Goal: Transaction & Acquisition: Purchase product/service

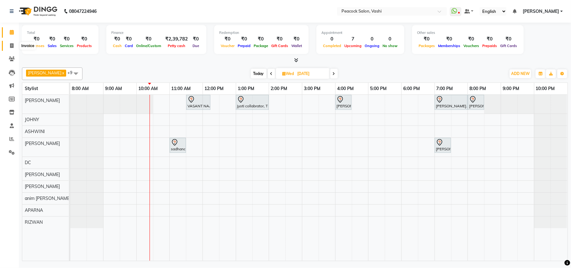
click at [11, 45] on icon at bounding box center [11, 45] width 3 height 5
select select "619"
select select "service"
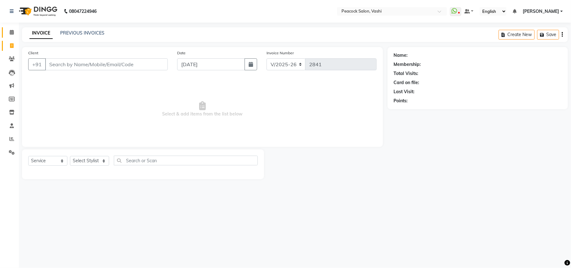
click at [5, 32] on link "Calendar" at bounding box center [9, 32] width 15 height 10
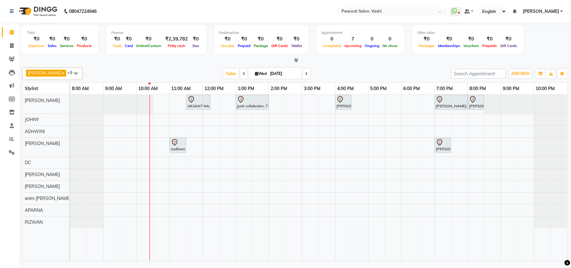
click at [70, 110] on div at bounding box center [70, 104] width 0 height 19
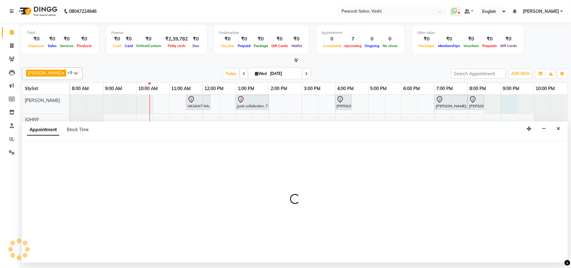
select select "22386"
select select "tentative"
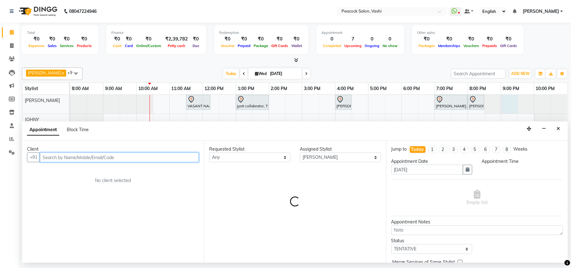
select select "1260"
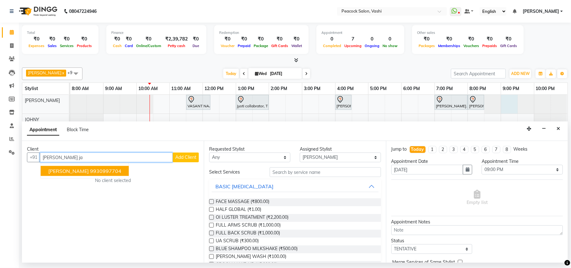
click at [107, 172] on ngb-highlight "9930997704" at bounding box center [105, 171] width 31 height 6
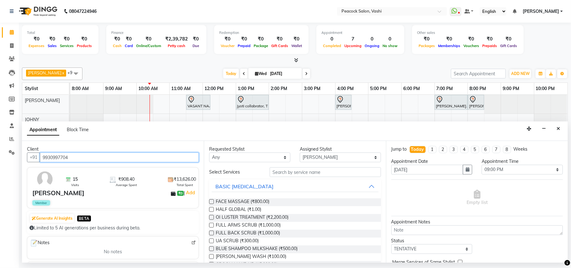
type input "9930997704"
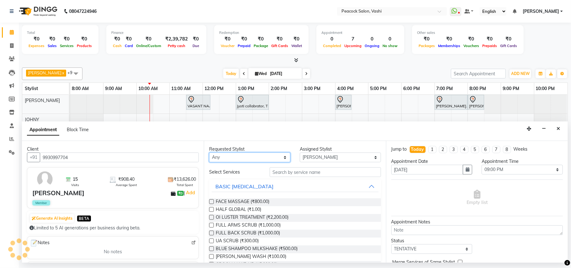
click at [219, 155] on select "Any anim [PERSON_NAME] APARNA [PERSON_NAME] DC [PERSON_NAME] [PERSON_NAME]" at bounding box center [249, 157] width 81 height 10
select select "22386"
click at [209, 153] on select "Any anim [PERSON_NAME] APARNA [PERSON_NAME] DC [PERSON_NAME] [PERSON_NAME]" at bounding box center [249, 157] width 81 height 10
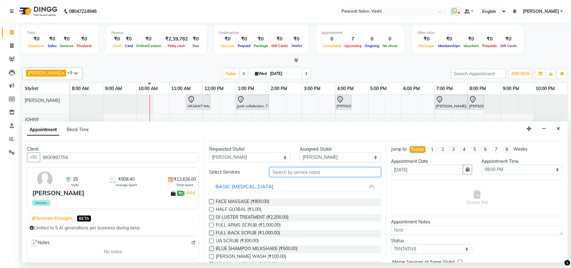
click at [280, 167] on input "text" at bounding box center [325, 172] width 111 height 10
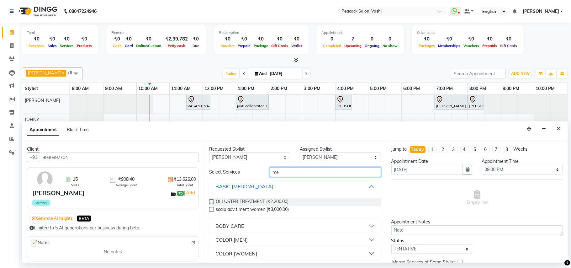
type input "m"
type input "inoa"
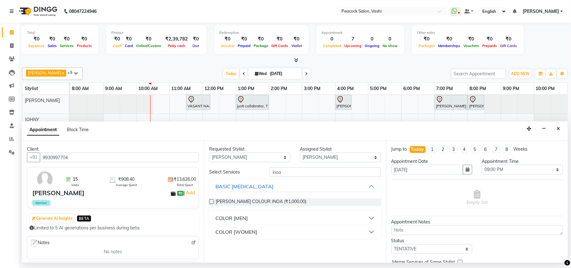
click at [242, 216] on div "COLOR [MEN]" at bounding box center [231, 218] width 32 height 8
click at [240, 234] on span "INOA COLOUR (MEN) (₹2,000.00)" at bounding box center [249, 234] width 67 height 8
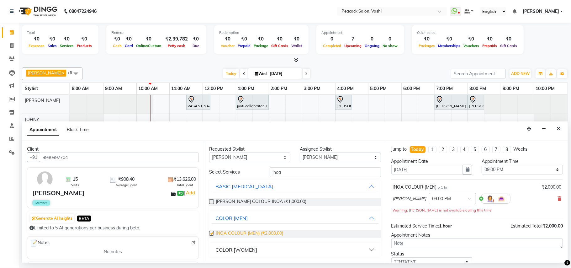
checkbox input "false"
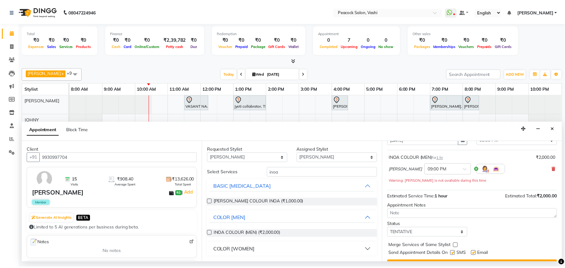
scroll to position [45, 0]
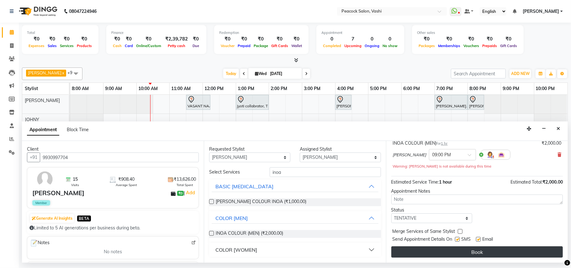
click at [452, 251] on button "Book" at bounding box center [476, 251] width 171 height 11
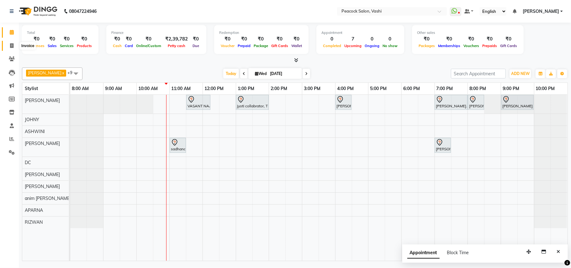
click at [12, 47] on icon at bounding box center [11, 45] width 3 height 5
select select "service"
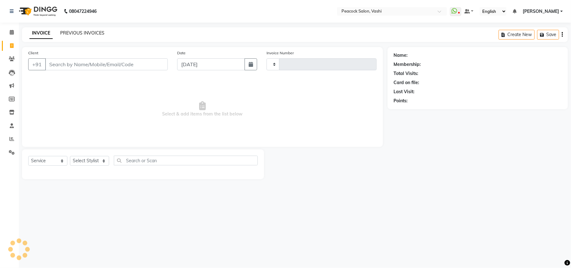
type input "2841"
select select "619"
click at [94, 34] on link "PREVIOUS INVOICES" at bounding box center [82, 33] width 44 height 6
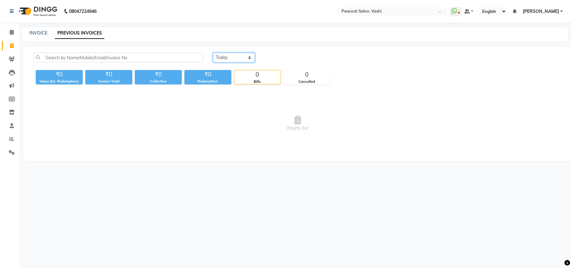
click at [228, 62] on select "[DATE] [DATE] Custom Range" at bounding box center [234, 58] width 42 height 10
select select "[DATE]"
click at [213, 53] on select "[DATE] [DATE] Custom Range" at bounding box center [234, 58] width 42 height 10
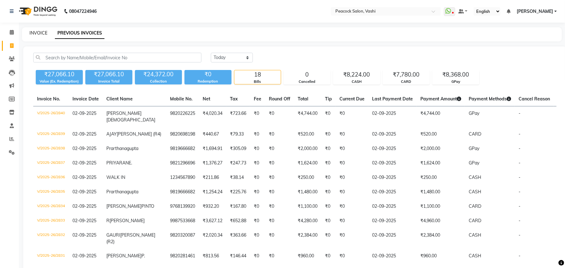
click at [35, 33] on link "INVOICE" at bounding box center [38, 33] width 18 height 6
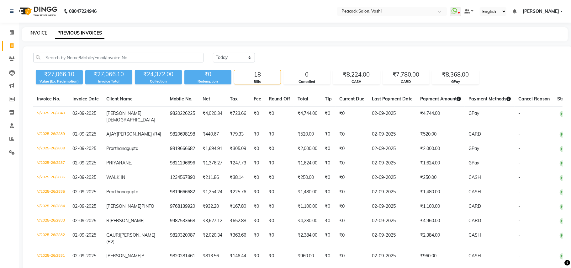
select select "619"
select select "service"
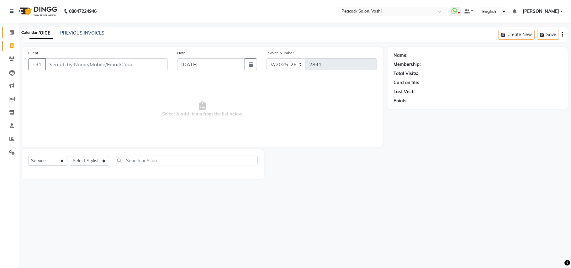
click at [10, 31] on icon at bounding box center [12, 32] width 4 height 5
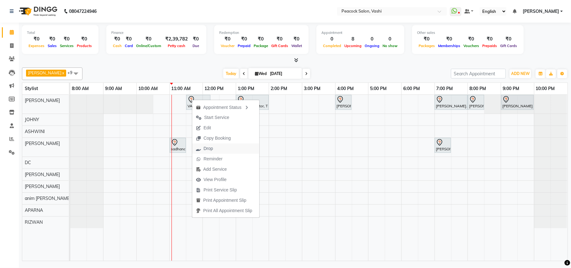
click at [212, 145] on span "Drop" at bounding box center [207, 148] width 9 height 7
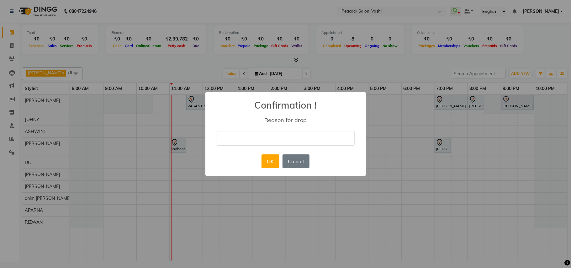
click at [235, 135] on input "text" at bounding box center [286, 138] width 138 height 15
type input "cancel"
click at [274, 161] on button "OK" at bounding box center [270, 161] width 18 height 14
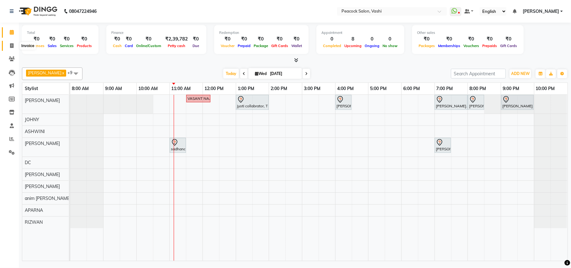
click at [12, 47] on icon at bounding box center [11, 45] width 3 height 5
select select "service"
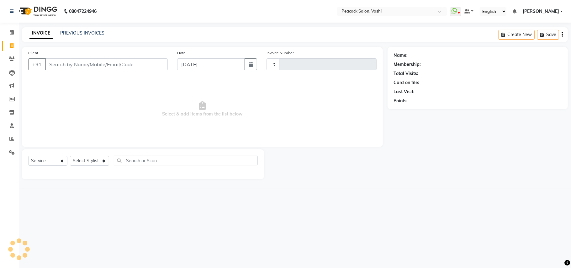
type input "2841"
select select "619"
click at [84, 30] on link "PREVIOUS INVOICES" at bounding box center [82, 33] width 44 height 6
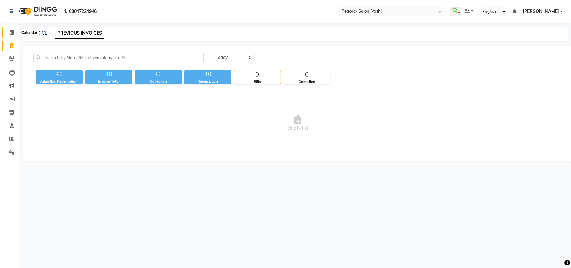
click at [10, 30] on icon at bounding box center [12, 32] width 4 height 5
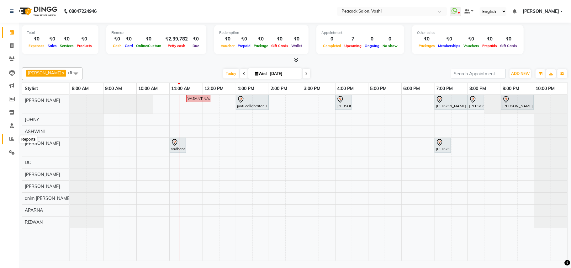
click at [10, 139] on icon at bounding box center [11, 138] width 5 height 5
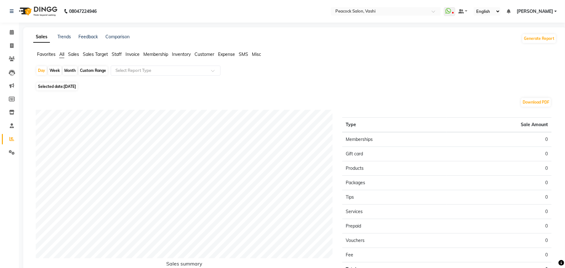
click at [223, 57] on li "Expense" at bounding box center [226, 54] width 17 height 7
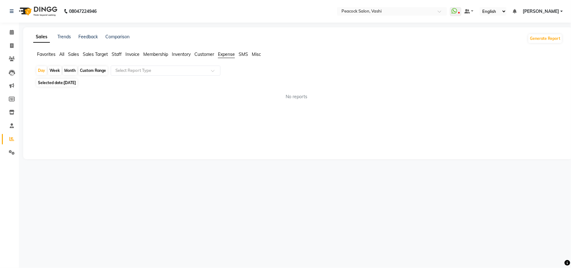
click at [65, 71] on div "Month" at bounding box center [70, 70] width 14 height 9
select select "9"
select select "2025"
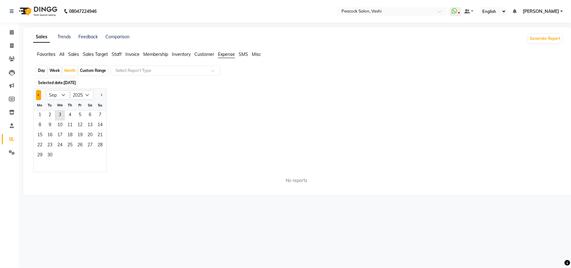
click at [40, 98] on button "Previous month" at bounding box center [38, 95] width 5 height 10
select select "8"
click at [84, 113] on span "1" at bounding box center [80, 115] width 10 height 10
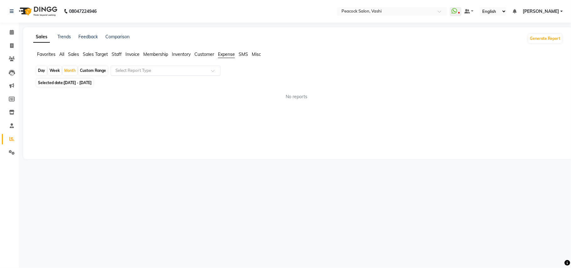
click at [126, 69] on input "text" at bounding box center [159, 70] width 90 height 6
click at [131, 95] on div "Expense" at bounding box center [165, 94] width 109 height 13
select select "filtered_report"
select select "pdf"
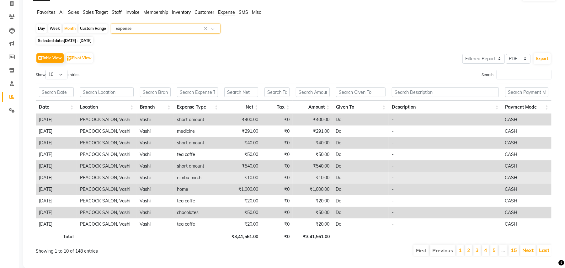
scroll to position [59, 0]
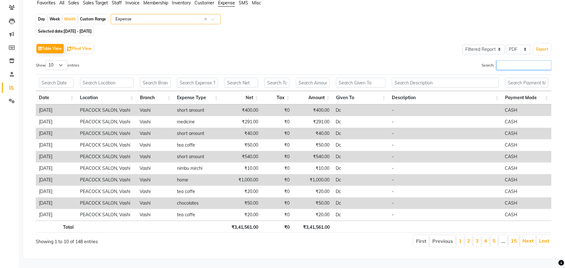
click at [498, 60] on input "Search:" at bounding box center [523, 65] width 55 height 10
type input "s"
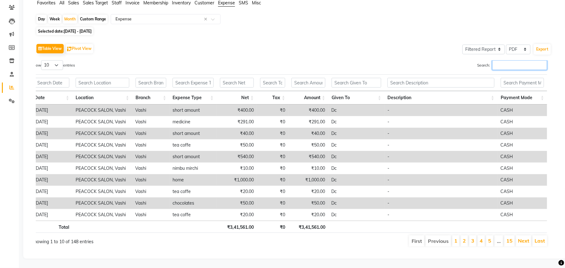
scroll to position [0, 0]
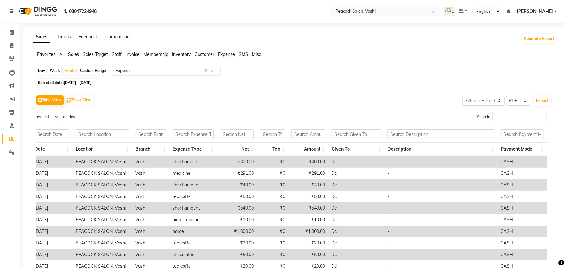
click at [117, 54] on span "Staff" at bounding box center [117, 54] width 10 height 6
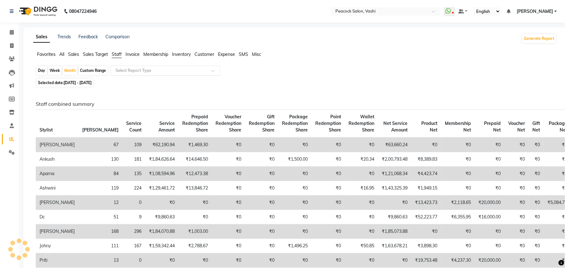
click at [123, 68] on input "text" at bounding box center [159, 70] width 90 height 6
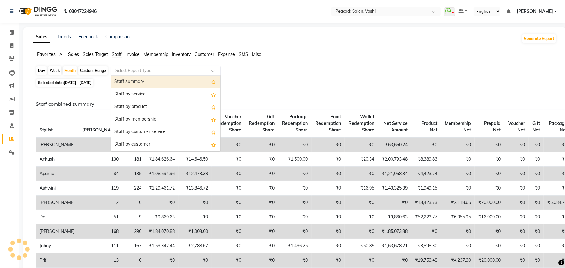
click at [129, 80] on div "Staff summary" at bounding box center [165, 82] width 109 height 13
select select "filtered_report"
select select "pdf"
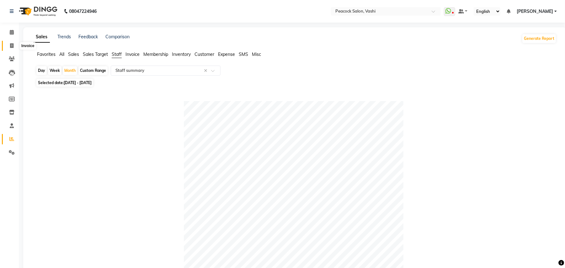
click at [10, 44] on icon at bounding box center [11, 45] width 3 height 5
select select "619"
select select "service"
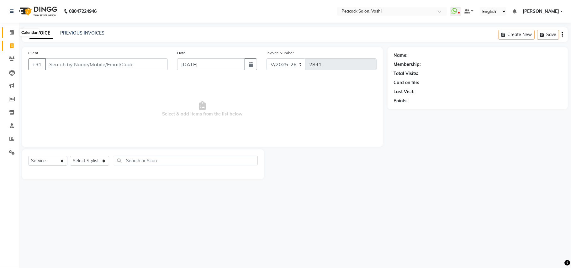
click at [10, 34] on icon at bounding box center [12, 32] width 4 height 5
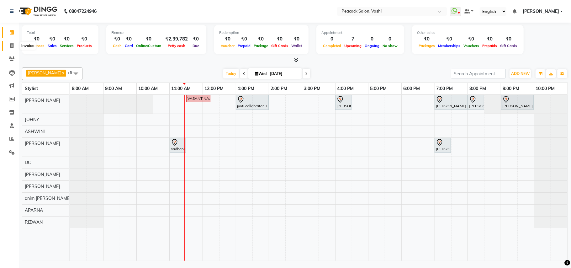
click at [12, 44] on icon at bounding box center [11, 45] width 3 height 5
select select "619"
select select "service"
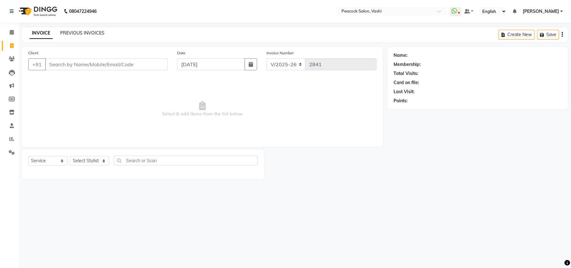
click at [71, 30] on link "PREVIOUS INVOICES" at bounding box center [82, 33] width 44 height 6
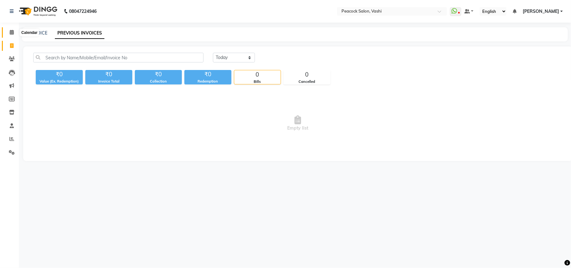
click at [10, 33] on icon at bounding box center [12, 32] width 4 height 5
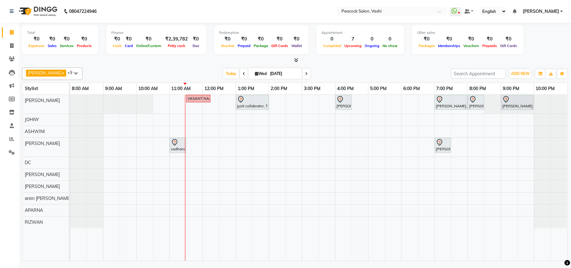
click at [303, 75] on span at bounding box center [307, 74] width 8 height 10
type input "[DATE]"
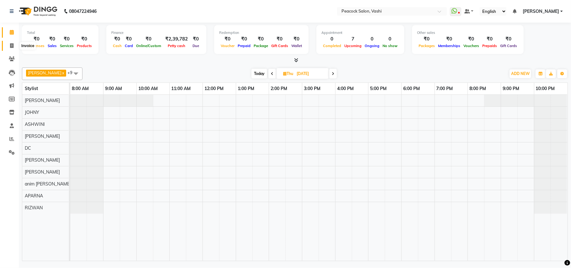
click at [10, 44] on icon at bounding box center [11, 45] width 3 height 5
select select "619"
select select "service"
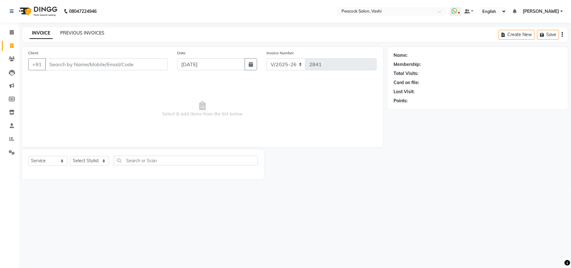
click at [70, 34] on link "PREVIOUS INVOICES" at bounding box center [82, 33] width 44 height 6
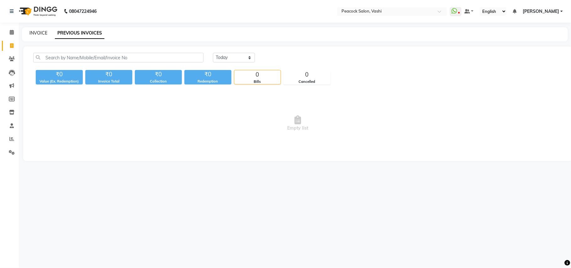
click at [38, 31] on link "INVOICE" at bounding box center [38, 33] width 18 height 6
select select "619"
select select "service"
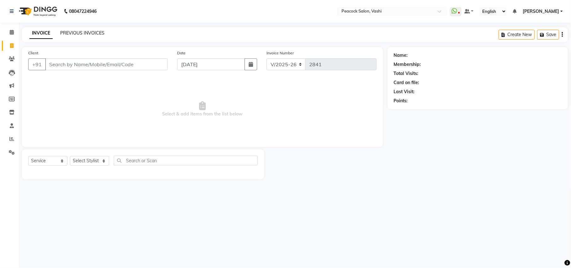
click at [83, 33] on link "PREVIOUS INVOICES" at bounding box center [82, 33] width 44 height 6
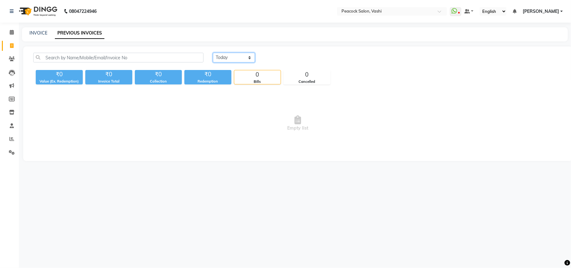
click at [214, 57] on select "[DATE] [DATE] Custom Range" at bounding box center [234, 58] width 42 height 10
select select "range"
click at [213, 53] on select "[DATE] [DATE] Custom Range" at bounding box center [234, 58] width 42 height 10
click at [279, 59] on input "[DATE]" at bounding box center [285, 57] width 44 height 9
select select "9"
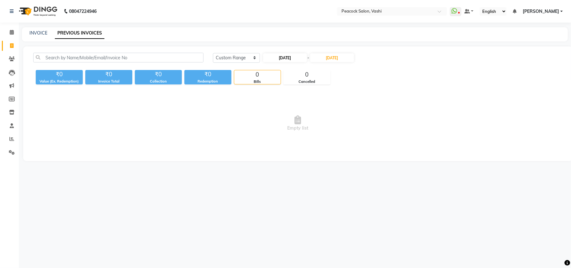
select select "2025"
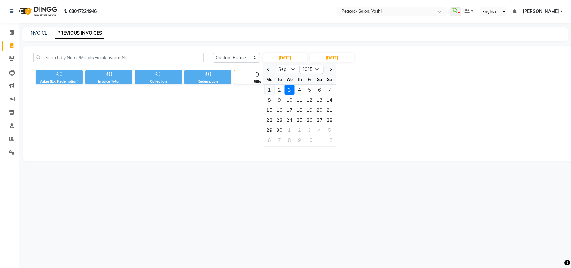
click at [270, 92] on div "1" at bounding box center [269, 90] width 10 height 10
type input "[DATE]"
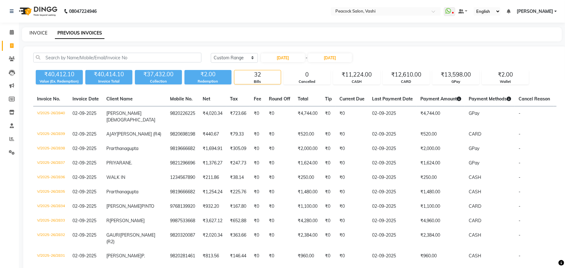
click at [44, 31] on link "INVOICE" at bounding box center [38, 33] width 18 height 6
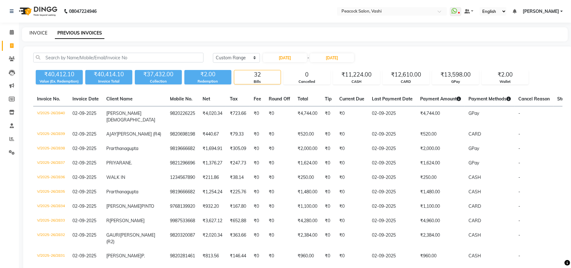
select select "619"
select select "service"
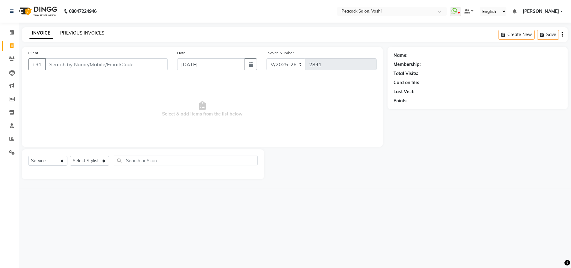
click at [69, 32] on link "PREVIOUS INVOICES" at bounding box center [82, 33] width 44 height 6
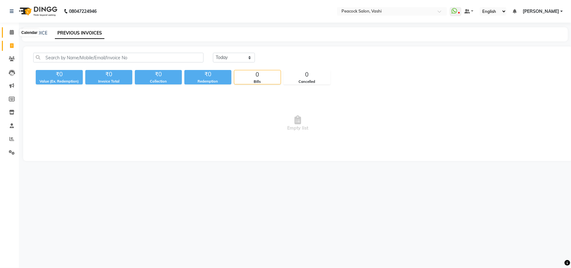
click at [11, 33] on icon at bounding box center [12, 32] width 4 height 5
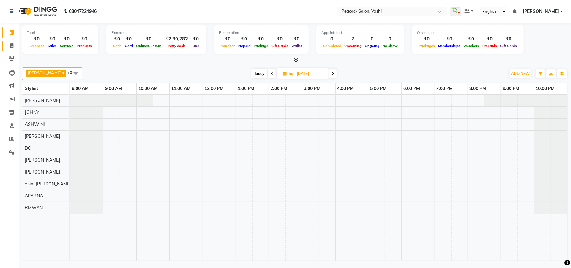
click at [13, 49] on link "Invoice" at bounding box center [9, 46] width 15 height 10
select select "service"
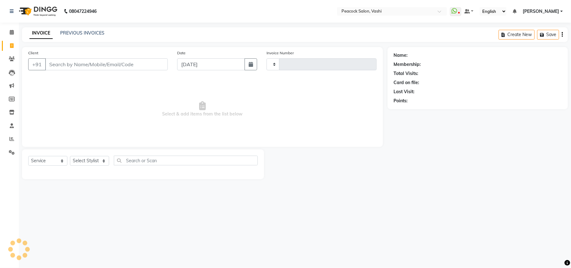
type input "2841"
select select "619"
click at [71, 30] on link "PREVIOUS INVOICES" at bounding box center [82, 33] width 44 height 6
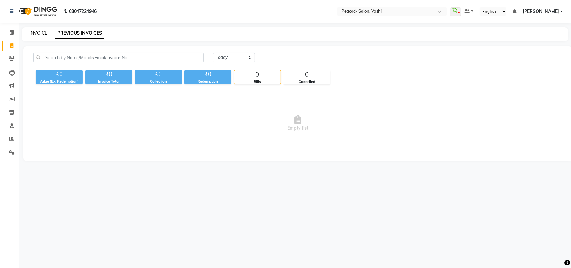
click at [30, 32] on link "INVOICE" at bounding box center [38, 33] width 18 height 6
select select "619"
select select "service"
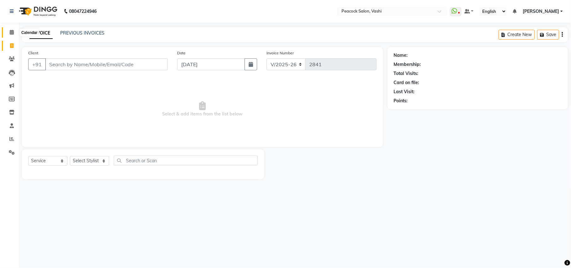
click at [15, 30] on span at bounding box center [11, 32] width 11 height 7
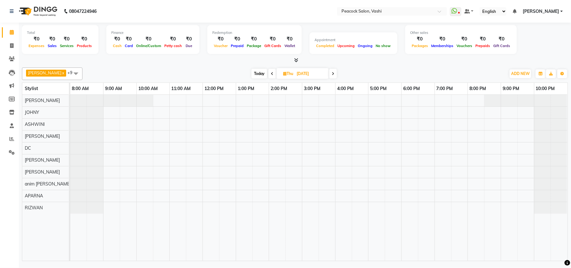
click at [14, 32] on span at bounding box center [11, 32] width 11 height 7
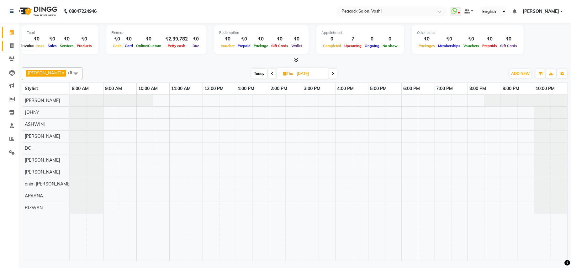
click at [10, 47] on icon at bounding box center [11, 45] width 3 height 5
select select "619"
select select "service"
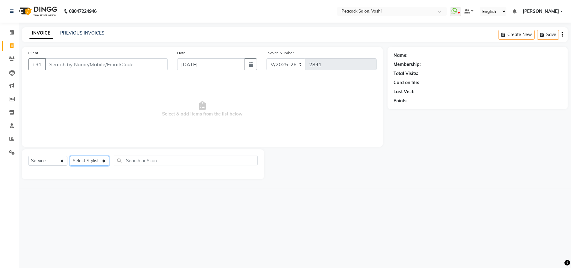
click at [86, 164] on select "Select Stylist anim [PERSON_NAME] APARNA [PERSON_NAME] DC Dingg Support [PERSON…" at bounding box center [89, 161] width 39 height 10
select select "86665"
click at [70, 156] on select "Select Stylist anim [PERSON_NAME] APARNA [PERSON_NAME] DC Dingg Support [PERSON…" at bounding box center [89, 161] width 39 height 10
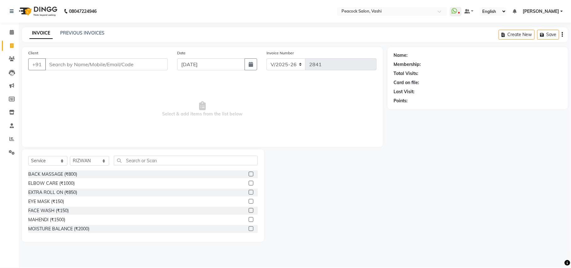
click at [177, 155] on div "Select Service Product Membership Package Voucher Prepaid Gift Card Select Styl…" at bounding box center [143, 195] width 242 height 92
click at [165, 159] on input "text" at bounding box center [186, 161] width 144 height 10
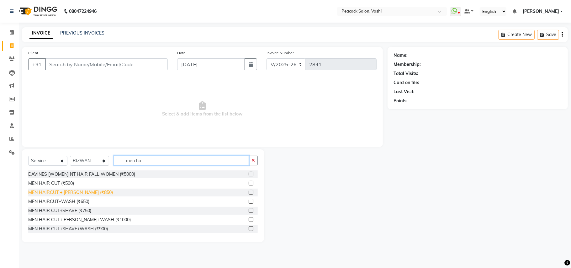
type input "men ha"
click at [85, 191] on div "MEN HAIRCUT + [PERSON_NAME] (₹850)" at bounding box center [70, 192] width 85 height 7
checkbox input "false"
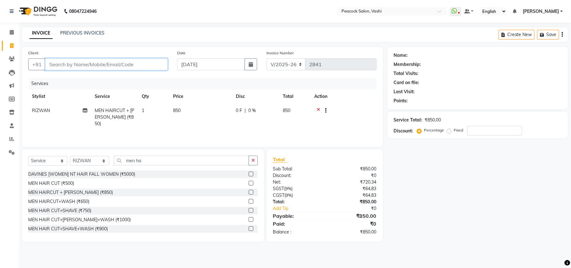
click at [62, 66] on input "Client" at bounding box center [106, 64] width 123 height 12
type input "7"
type input "0"
type input "7200497707"
click at [148, 62] on span "Add Client" at bounding box center [151, 64] width 25 height 6
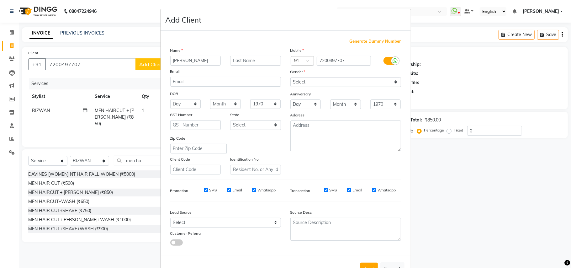
type input "[PERSON_NAME]"
click at [314, 83] on select "Select [DEMOGRAPHIC_DATA] [DEMOGRAPHIC_DATA] Other Prefer Not To Say" at bounding box center [345, 82] width 111 height 10
select select "[DEMOGRAPHIC_DATA]"
click at [290, 77] on select "Select [DEMOGRAPHIC_DATA] [DEMOGRAPHIC_DATA] Other Prefer Not To Say" at bounding box center [345, 82] width 111 height 10
click at [191, 220] on select "Select Walk-in Referral Internet Friend Word of Mouth Advertisement Facebook Ju…" at bounding box center [225, 223] width 111 height 10
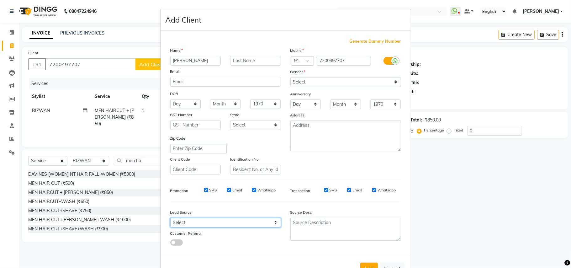
select select "10229"
click at [170, 218] on select "Select Walk-in Referral Internet Friend Word of Mouth Advertisement Facebook Ju…" at bounding box center [225, 223] width 111 height 10
click at [361, 262] on button "Add" at bounding box center [369, 267] width 18 height 11
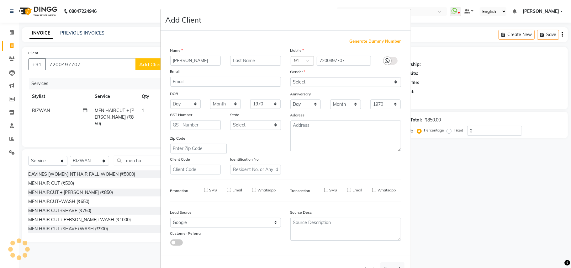
select select
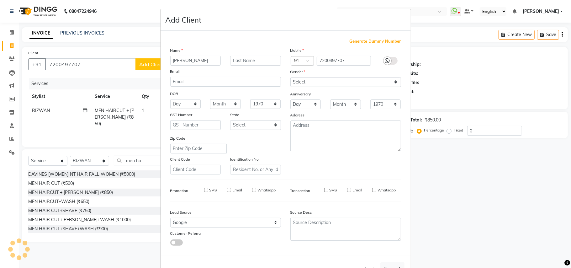
select select
checkbox input "false"
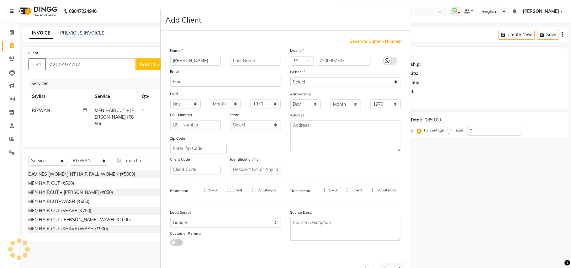
checkbox input "false"
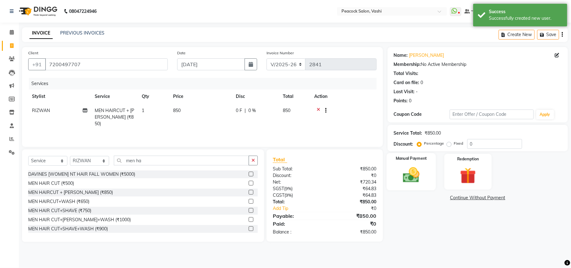
click at [421, 178] on img at bounding box center [411, 174] width 27 height 19
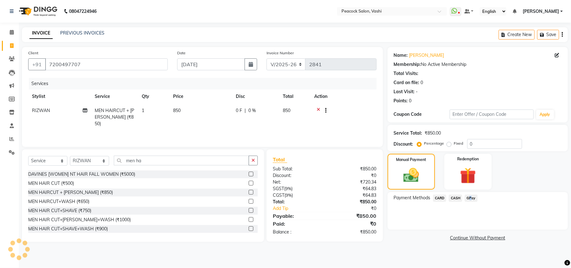
click at [468, 197] on span "GPay" at bounding box center [471, 197] width 13 height 7
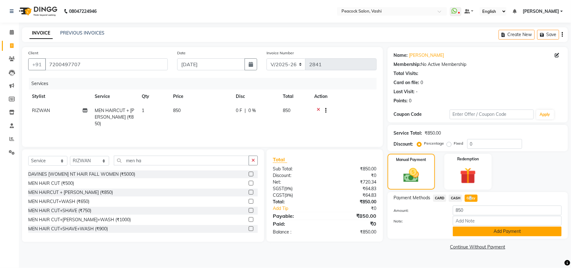
click at [470, 231] on button "Add Payment" at bounding box center [507, 231] width 109 height 10
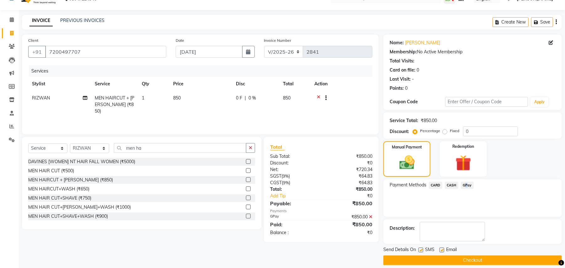
scroll to position [19, 0]
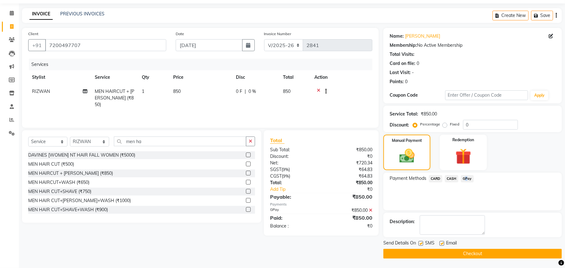
click at [458, 251] on button "Checkout" at bounding box center [472, 254] width 178 height 10
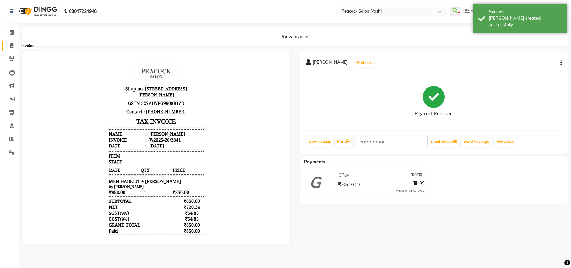
click at [10, 44] on icon at bounding box center [11, 45] width 3 height 5
select select "619"
select select "service"
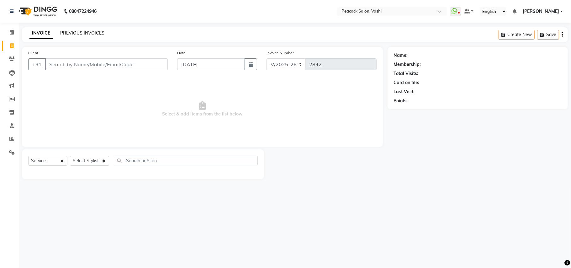
click at [62, 33] on link "PREVIOUS INVOICES" at bounding box center [82, 33] width 44 height 6
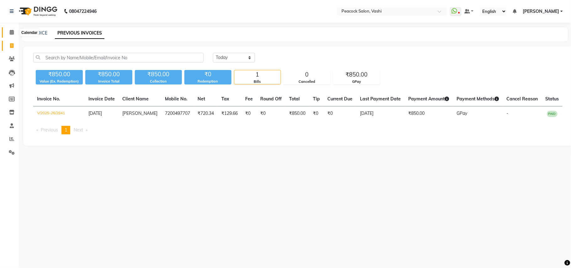
click at [12, 33] on icon at bounding box center [12, 32] width 4 height 5
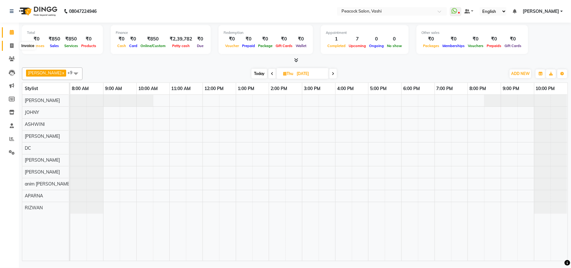
click at [13, 45] on icon at bounding box center [11, 45] width 3 height 5
select select "619"
select select "service"
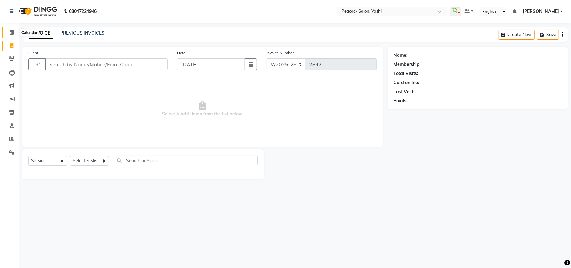
click at [10, 34] on icon at bounding box center [12, 32] width 4 height 5
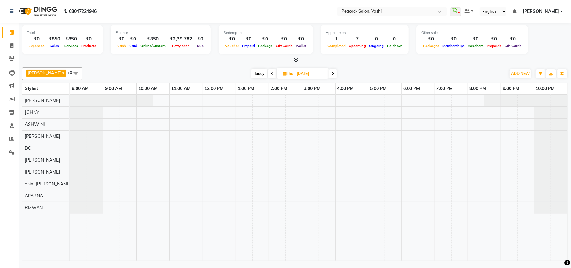
click at [255, 74] on span "Today" at bounding box center [259, 74] width 16 height 10
type input "[DATE]"
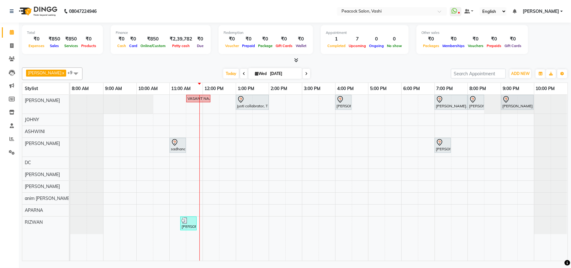
click at [85, 66] on div "[PERSON_NAME] x ASHWINI x DC x [PERSON_NAME] x [PERSON_NAME] x [PERSON_NAME] x …" at bounding box center [295, 163] width 546 height 196
click at [9, 45] on span at bounding box center [11, 45] width 11 height 7
select select "619"
select select "service"
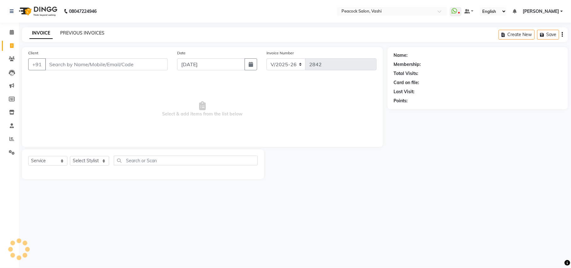
click at [82, 31] on link "PREVIOUS INVOICES" at bounding box center [82, 33] width 44 height 6
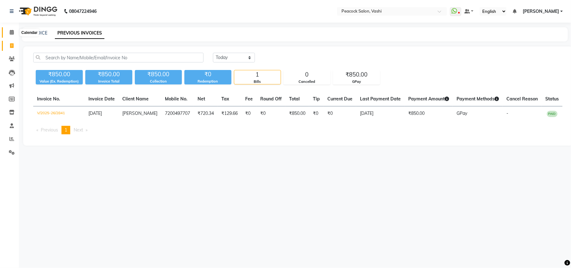
click at [14, 30] on span at bounding box center [11, 32] width 11 height 7
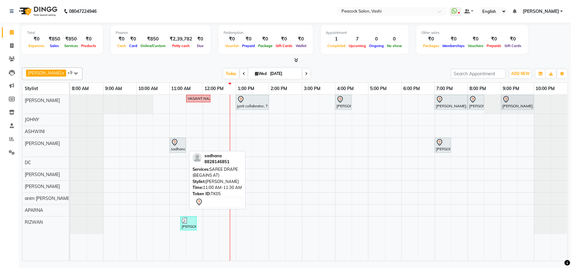
click at [174, 151] on div "sadhana, TK05, 11:00 AM-11:30 AM, SAREE DRAPE (BEGAINS AT)" at bounding box center [177, 145] width 15 height 13
select select "7"
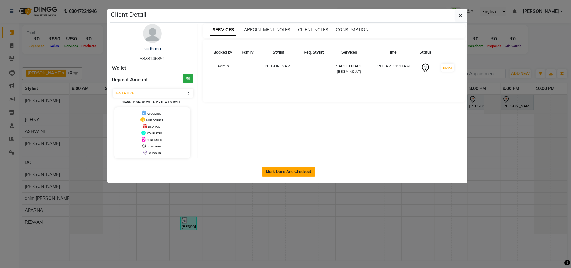
click at [286, 174] on button "Mark Done And Checkout" at bounding box center [289, 171] width 54 height 10
select select "619"
select select "service"
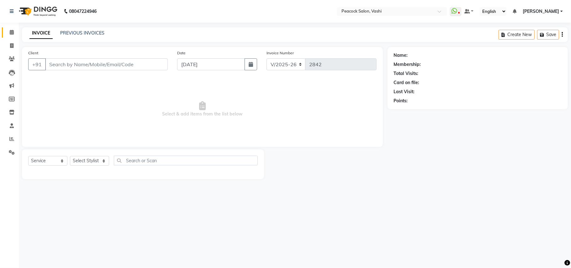
type input "8828146851"
select select "37757"
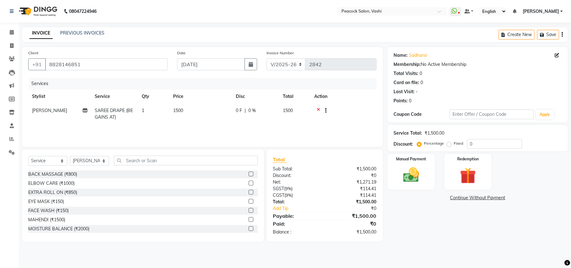
click at [189, 120] on td "1500" at bounding box center [200, 113] width 63 height 21
select select "37757"
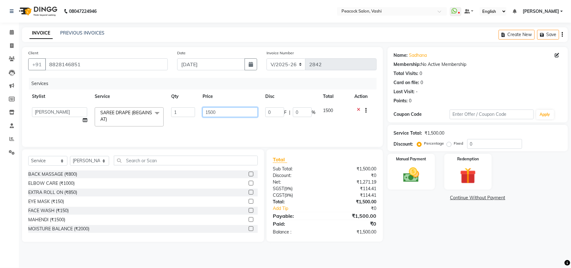
click at [210, 112] on input "1500" at bounding box center [230, 112] width 55 height 10
click at [207, 112] on input "1500" at bounding box center [230, 112] width 55 height 10
type input "500"
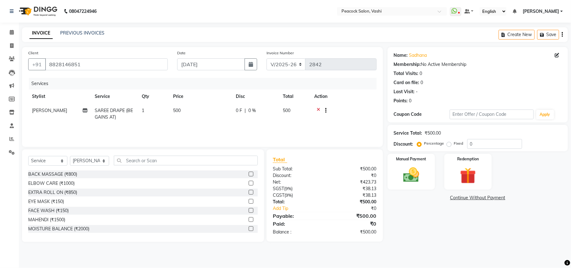
click at [220, 122] on td "500" at bounding box center [200, 113] width 63 height 21
select select "37757"
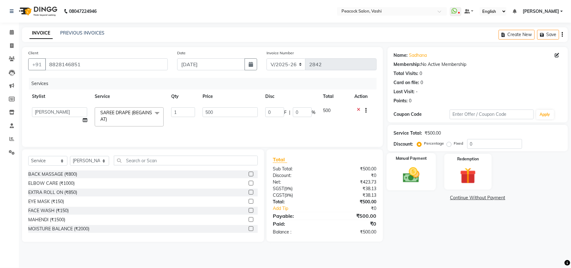
click at [410, 169] on img at bounding box center [411, 174] width 27 height 19
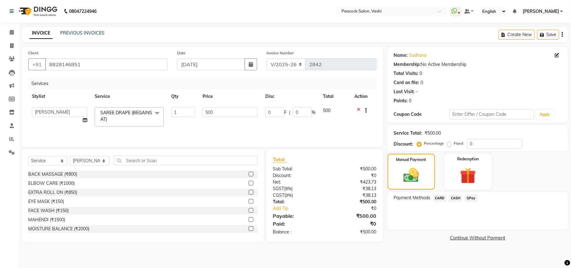
click at [473, 197] on span "GPay" at bounding box center [471, 197] width 13 height 7
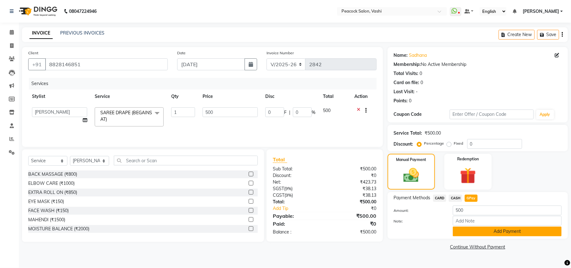
click at [482, 228] on button "Add Payment" at bounding box center [507, 231] width 109 height 10
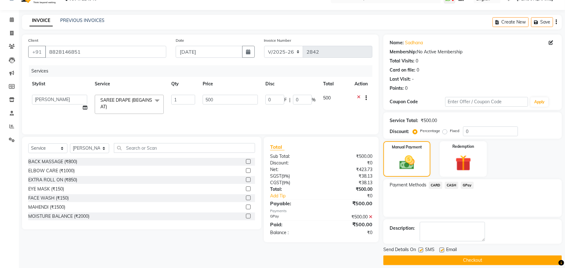
scroll to position [19, 0]
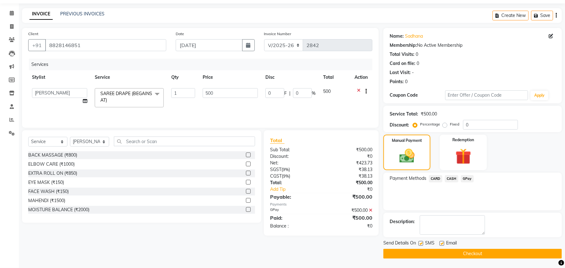
click at [473, 251] on button "Checkout" at bounding box center [472, 254] width 178 height 10
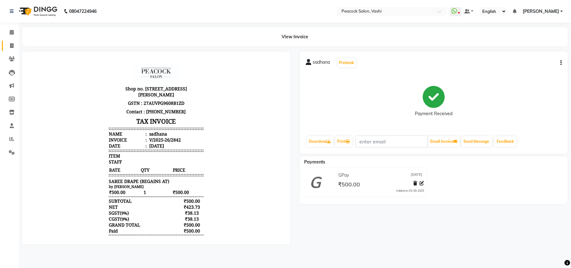
click at [14, 45] on span at bounding box center [11, 45] width 11 height 7
select select "service"
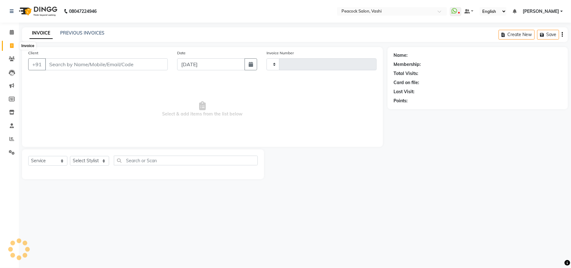
type input "2843"
select select "619"
click at [62, 30] on link "PREVIOUS INVOICES" at bounding box center [82, 33] width 44 height 6
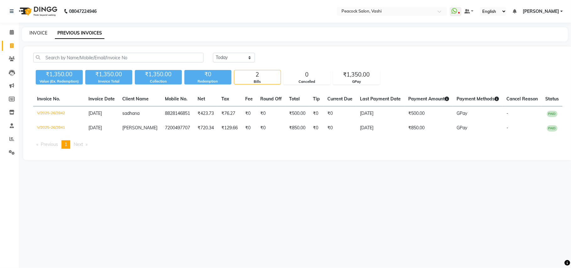
click at [33, 33] on link "INVOICE" at bounding box center [38, 33] width 18 height 6
select select "service"
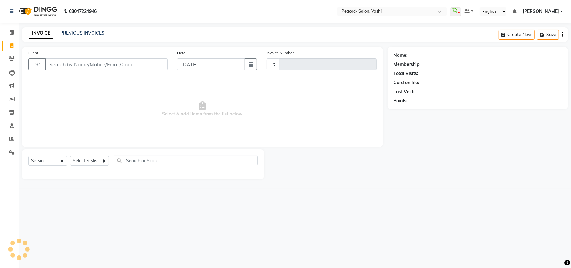
type input "2843"
select select "619"
